Goal: Information Seeking & Learning: Understand process/instructions

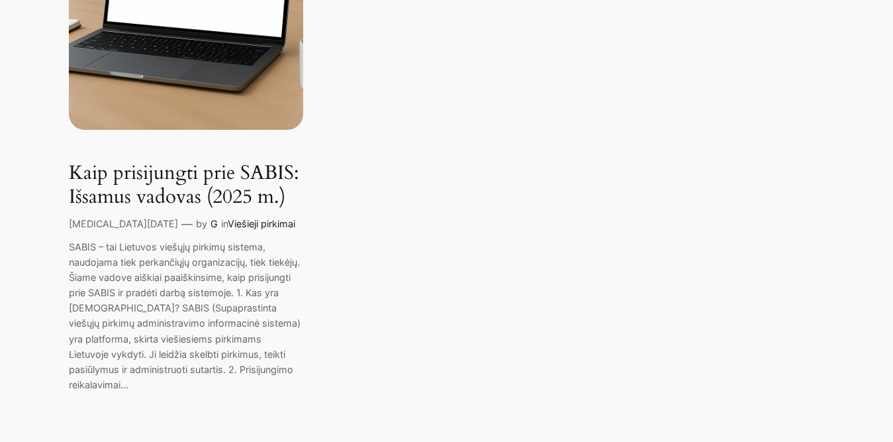
scroll to position [377, 0]
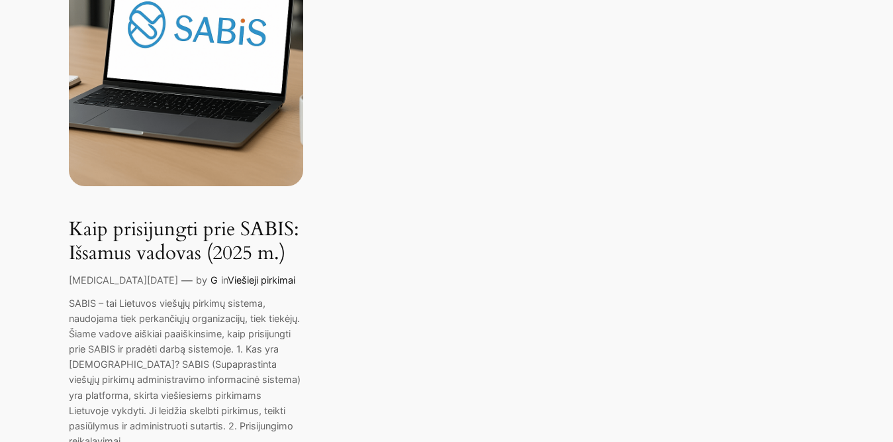
click at [170, 248] on link "Kaip prisijungti prie SABIS: Išsamus vadovas (2025 m.)" at bounding box center [186, 241] width 234 height 47
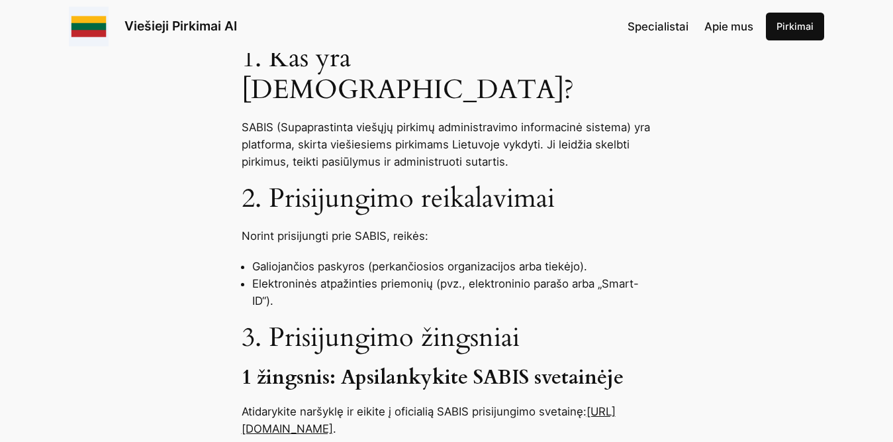
scroll to position [680, 0]
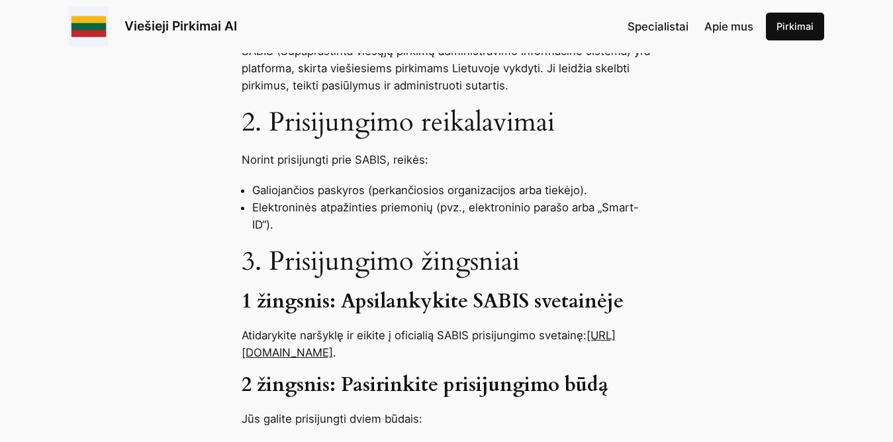
click at [319, 328] on link "[URL][DOMAIN_NAME]" at bounding box center [429, 343] width 374 height 30
click at [346, 328] on p "Atidarykite naršyklę ir eikite į oficialią SABIS prisijungimo svetainę: [URL][D…" at bounding box center [447, 343] width 411 height 34
click at [338, 328] on link "[URL][DOMAIN_NAME]" at bounding box center [429, 343] width 374 height 30
click at [338, 328] on p "Atidarykite naršyklę ir eikite į oficialią SABIS prisijungimo svetainę: [URL][D…" at bounding box center [447, 343] width 411 height 34
click at [271, 328] on link "[URL][DOMAIN_NAME]" at bounding box center [429, 343] width 374 height 30
